Goal: Task Accomplishment & Management: Manage account settings

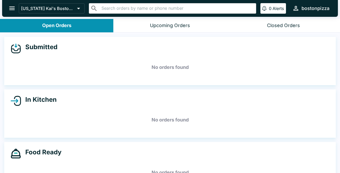
click at [283, 28] on div "Closed Orders" at bounding box center [283, 26] width 33 height 6
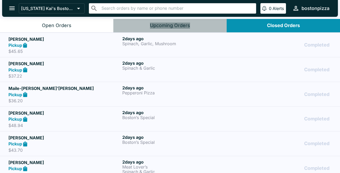
click at [163, 24] on div "Upcoming Orders" at bounding box center [170, 26] width 40 height 6
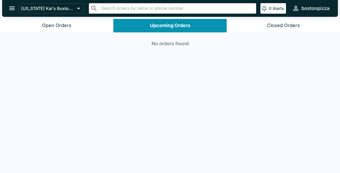
click at [80, 28] on button "Open Orders" at bounding box center [56, 25] width 113 height 13
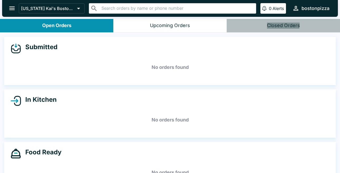
click at [278, 25] on div "Closed Orders" at bounding box center [283, 26] width 33 height 6
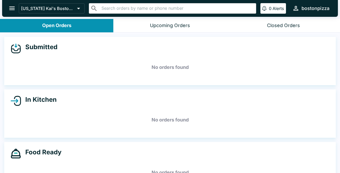
click at [270, 28] on div "Closed Orders" at bounding box center [283, 26] width 33 height 6
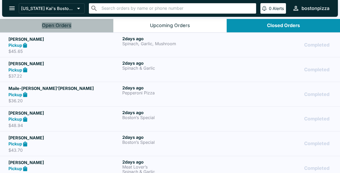
click at [83, 29] on button "Open Orders" at bounding box center [56, 25] width 113 height 13
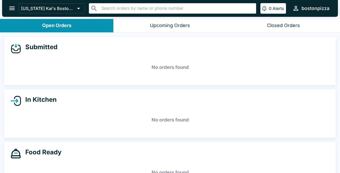
click at [86, 75] on h5 "No orders found" at bounding box center [170, 67] width 319 height 19
click at [74, 74] on h5 "No orders found" at bounding box center [170, 67] width 319 height 19
click at [73, 103] on div "In Kitchen" at bounding box center [170, 101] width 319 height 11
click at [73, 146] on div "Food Ready No orders found" at bounding box center [169, 166] width 331 height 48
click at [170, 25] on div "Upcoming Orders" at bounding box center [170, 26] width 40 height 6
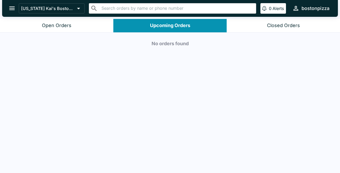
click at [292, 27] on div "Closed Orders" at bounding box center [283, 26] width 33 height 6
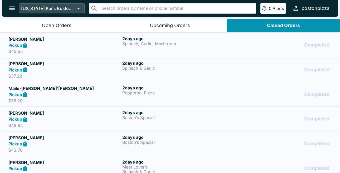
click at [51, 8] on p "[US_STATE] Kai's Boston Pizza" at bounding box center [48, 8] width 54 height 5
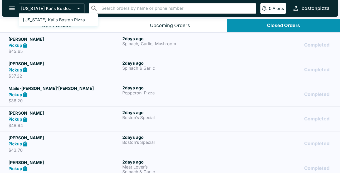
click at [13, 11] on div at bounding box center [170, 86] width 340 height 173
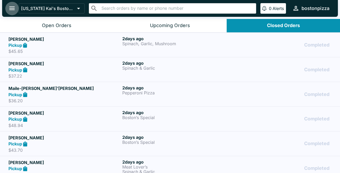
click at [13, 11] on icon "open drawer" at bounding box center [11, 8] width 7 height 7
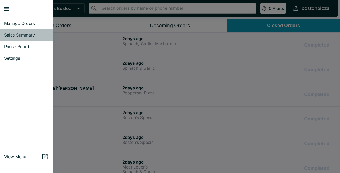
click at [21, 37] on span "Sales Summary" at bounding box center [26, 34] width 44 height 5
select select "03:00"
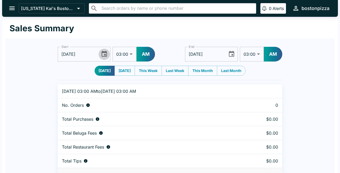
click at [104, 56] on icon "Choose date, selected date is Oct 1, 2025" at bounding box center [104, 54] width 7 height 7
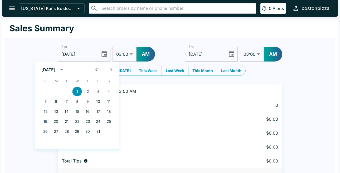
click at [97, 69] on icon "Previous month" at bounding box center [96, 69] width 7 height 7
click at [55, 90] on button "1" at bounding box center [55, 91] width 9 height 9
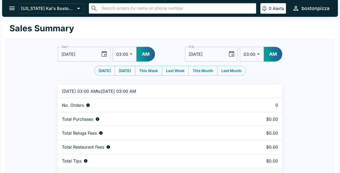
type input "09/01/2025"
click at [130, 54] on select "01:00 01:30 02:00 02:30 03:00 03:30 04:00 04:30 05:00 05:30 06:00 06:30 07:00 0…" at bounding box center [124, 54] width 24 height 15
select select "09:00"
click at [112, 47] on select "01:00 01:30 02:00 02:30 03:00 03:30 04:00 04:30 05:00 05:30 06:00 06:30 07:00 0…" at bounding box center [124, 54] width 24 height 15
click at [232, 54] on icon "Choose date, selected date is Oct 2, 2025" at bounding box center [232, 54] width 6 height 6
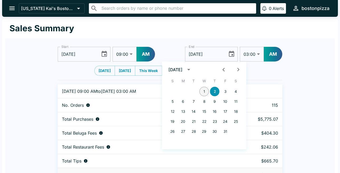
click at [203, 92] on button "1" at bounding box center [203, 91] width 9 height 9
type input "10/01/2025"
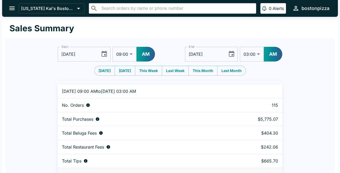
click at [260, 54] on select "01:00 01:30 02:00 02:30 03:00 03:30 04:00 04:30 05:00 05:30 06:00 06:30 07:00 0…" at bounding box center [252, 54] width 24 height 15
select select "09:00"
click at [240, 47] on select "01:00 01:30 02:00 02:30 03:00 03:30 04:00 04:30 05:00 05:30 06:00 06:30 07:00 0…" at bounding box center [252, 54] width 24 height 15
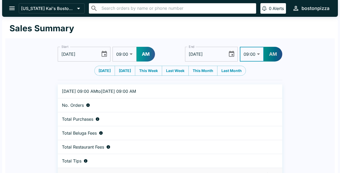
click at [272, 56] on button "AM" at bounding box center [273, 54] width 18 height 15
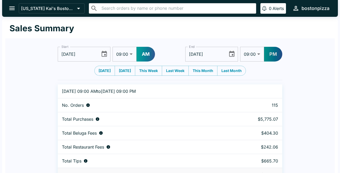
click at [272, 56] on button "PM" at bounding box center [273, 54] width 18 height 15
click at [272, 56] on button "AM" at bounding box center [273, 54] width 18 height 15
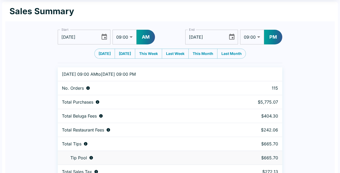
scroll to position [17, 0]
click at [231, 38] on icon "Choose date, selected date is Oct 1, 2025" at bounding box center [231, 36] width 7 height 7
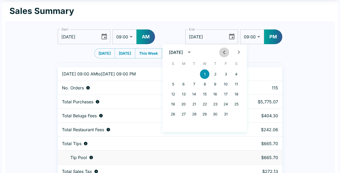
click at [225, 52] on icon "Previous month" at bounding box center [223, 52] width 7 height 7
click at [186, 74] on button "1" at bounding box center [183, 74] width 9 height 9
type input "09/01/2025"
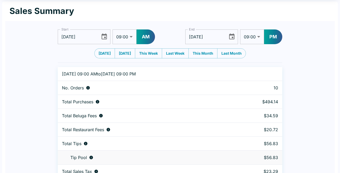
click at [281, 53] on div "Today Yesterday This Week Last Week This Month Last Month" at bounding box center [170, 53] width 224 height 10
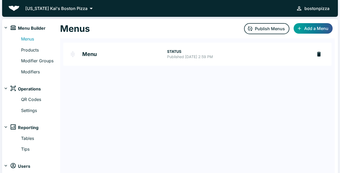
scroll to position [15, 0]
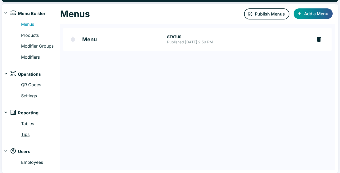
click at [29, 136] on link "Tips" at bounding box center [40, 134] width 39 height 7
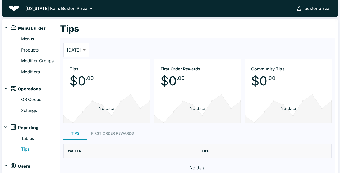
click at [27, 40] on link "Menus" at bounding box center [40, 39] width 39 height 7
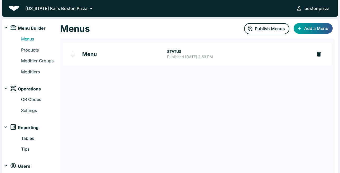
click at [86, 57] on h2 "Menu" at bounding box center [124, 54] width 85 height 5
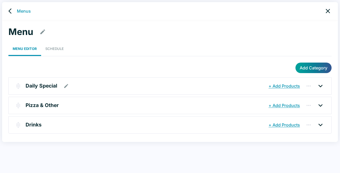
click at [52, 86] on p "Daily Special" at bounding box center [42, 86] width 32 height 8
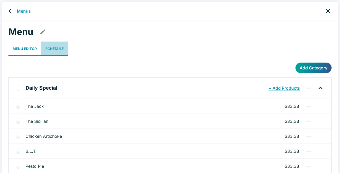
click at [46, 48] on link "Schedule" at bounding box center [54, 49] width 27 height 14
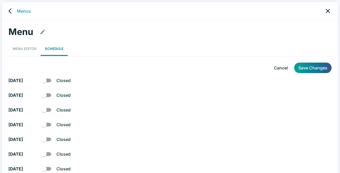
checkbox input "true"
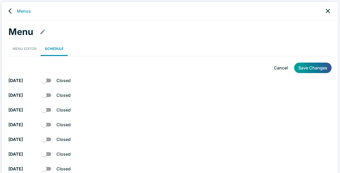
checkbox input "true"
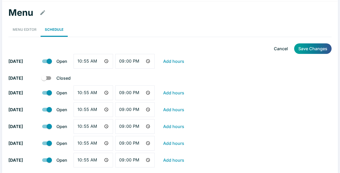
scroll to position [20, 0]
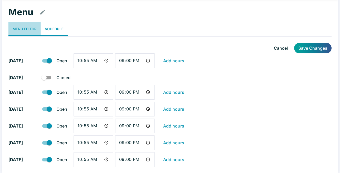
click at [27, 27] on link "Menu Editor" at bounding box center [24, 29] width 32 height 14
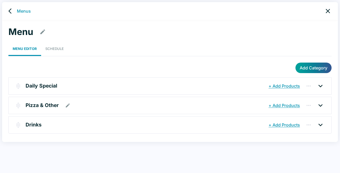
click at [72, 108] on div "Pizza & Other" at bounding box center [147, 105] width 242 height 9
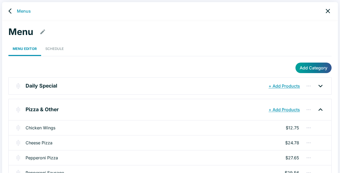
click at [10, 11] on icon "back" at bounding box center [11, 11] width 6 height 6
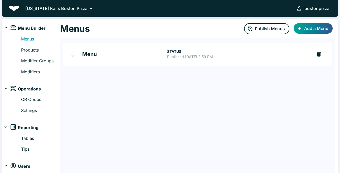
click at [318, 10] on div "bostonpizza" at bounding box center [316, 8] width 25 height 7
click at [297, 9] on div at bounding box center [170, 86] width 340 height 173
click at [68, 9] on p "[US_STATE] Kai's Boston Pizza" at bounding box center [56, 8] width 62 height 6
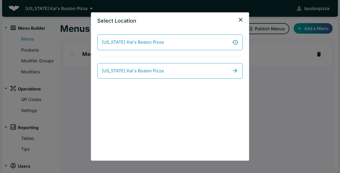
click at [83, 93] on div "Select Location [US_STATE] Kai's [GEOGRAPHIC_DATA] Pizza [US_STATE] Kai's Bosto…" at bounding box center [170, 86] width 340 height 173
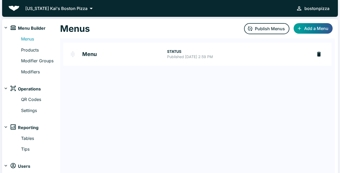
scroll to position [15, 0]
